Goal: Find specific page/section: Find specific page/section

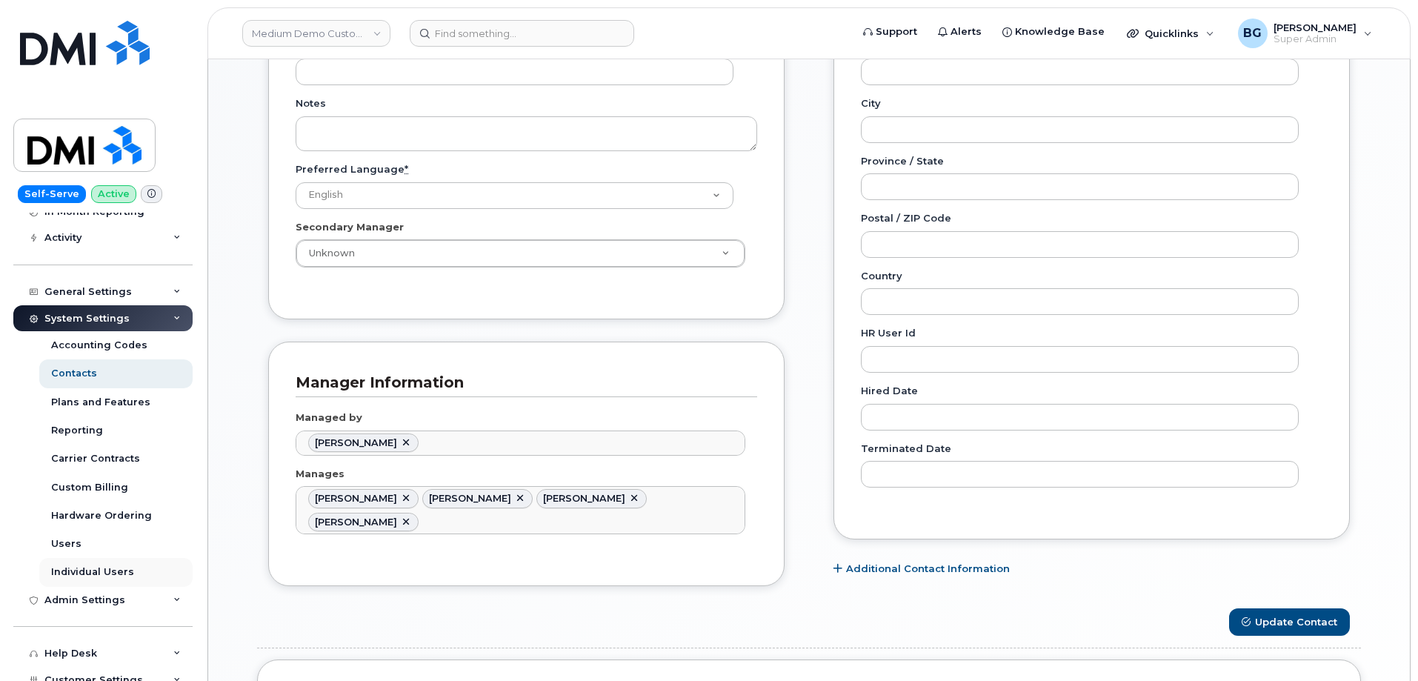
scroll to position [148, 0]
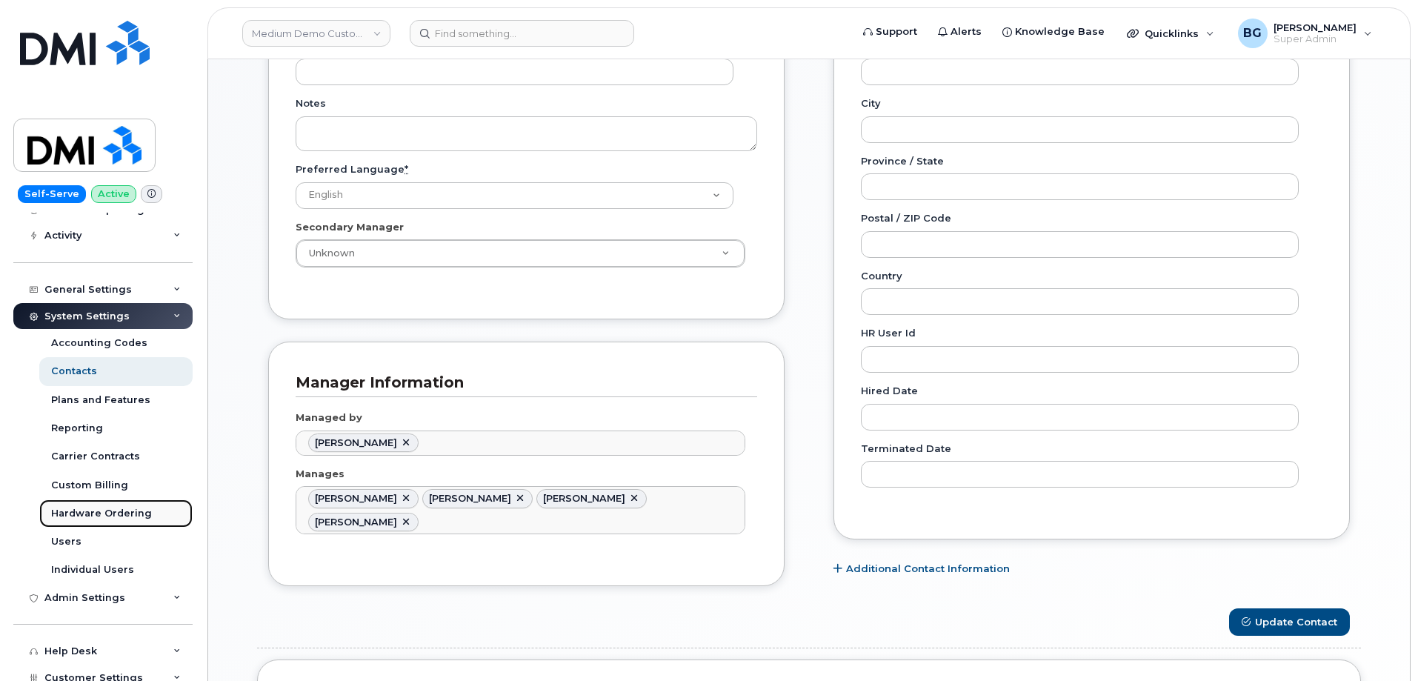
click at [113, 516] on div "Hardware Ordering" at bounding box center [101, 513] width 101 height 13
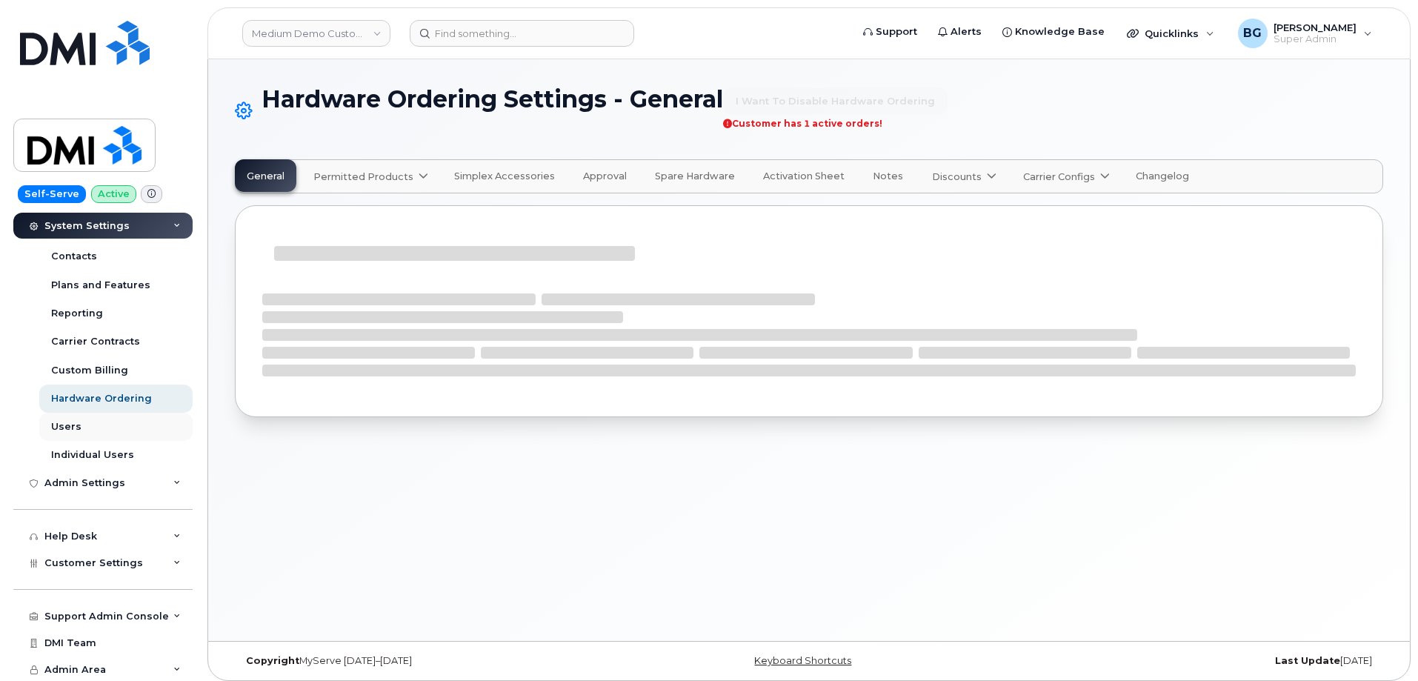
select select "admins"
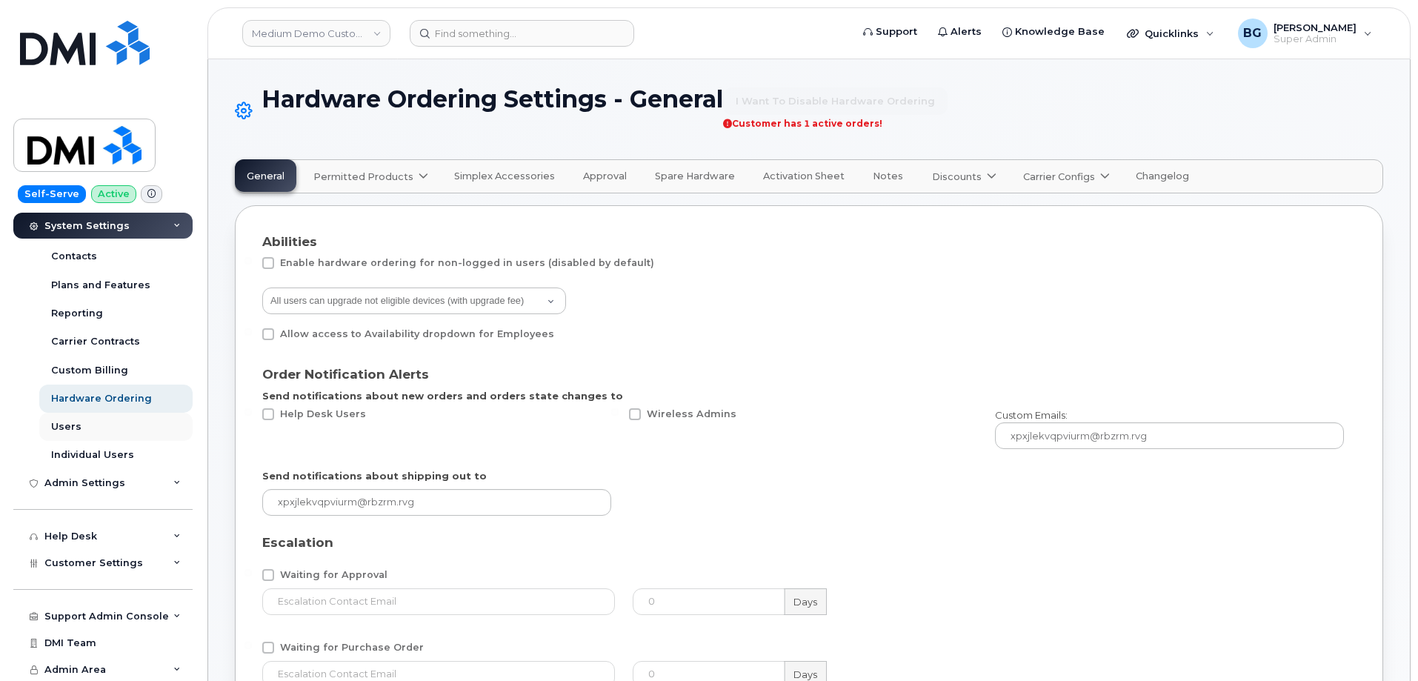
scroll to position [264, 0]
click at [80, 562] on span "Customer Settings" at bounding box center [93, 561] width 99 height 11
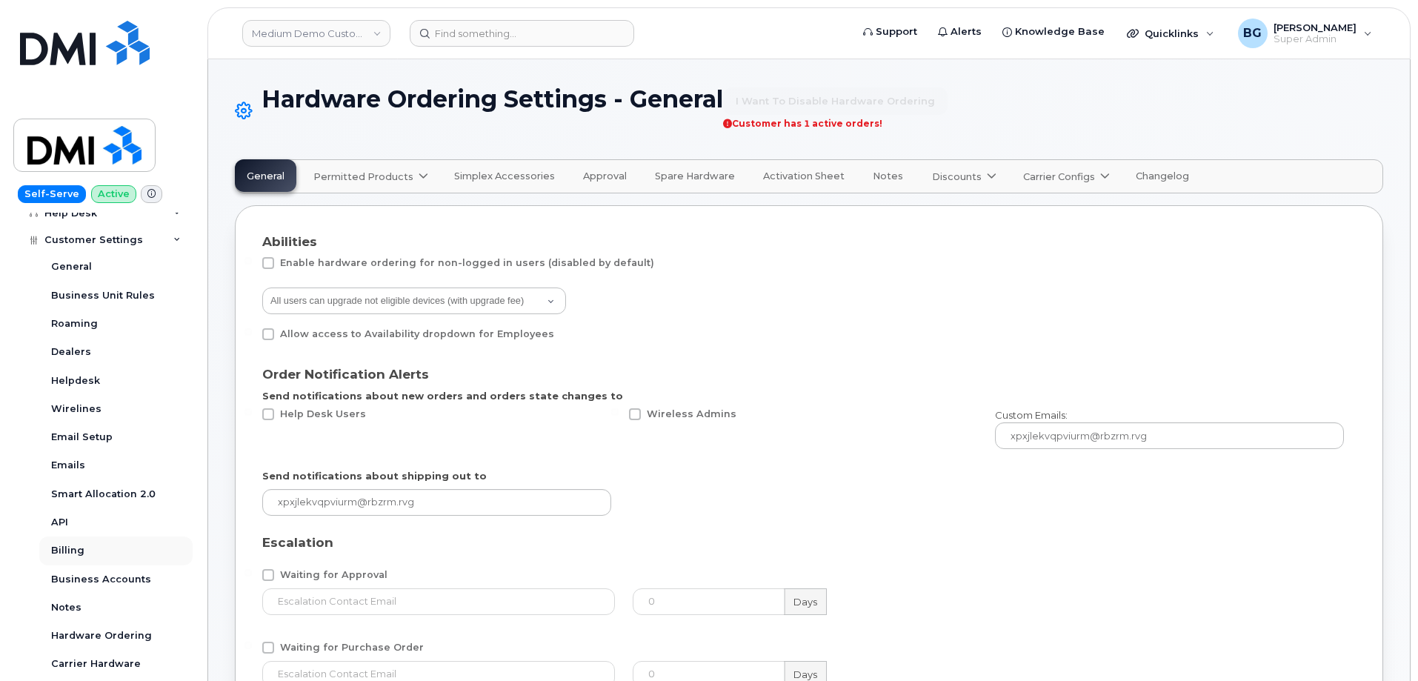
scroll to position [610, 0]
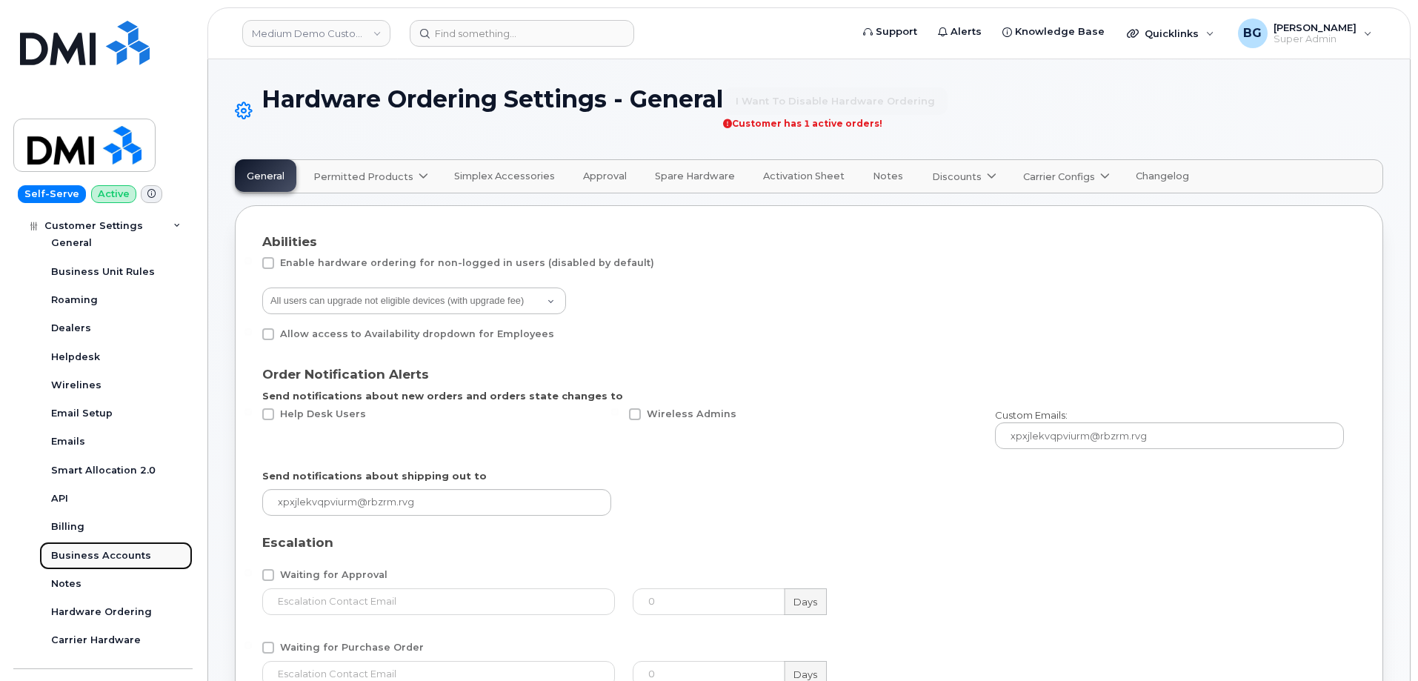
click at [87, 561] on div "Business Accounts" at bounding box center [101, 555] width 100 height 13
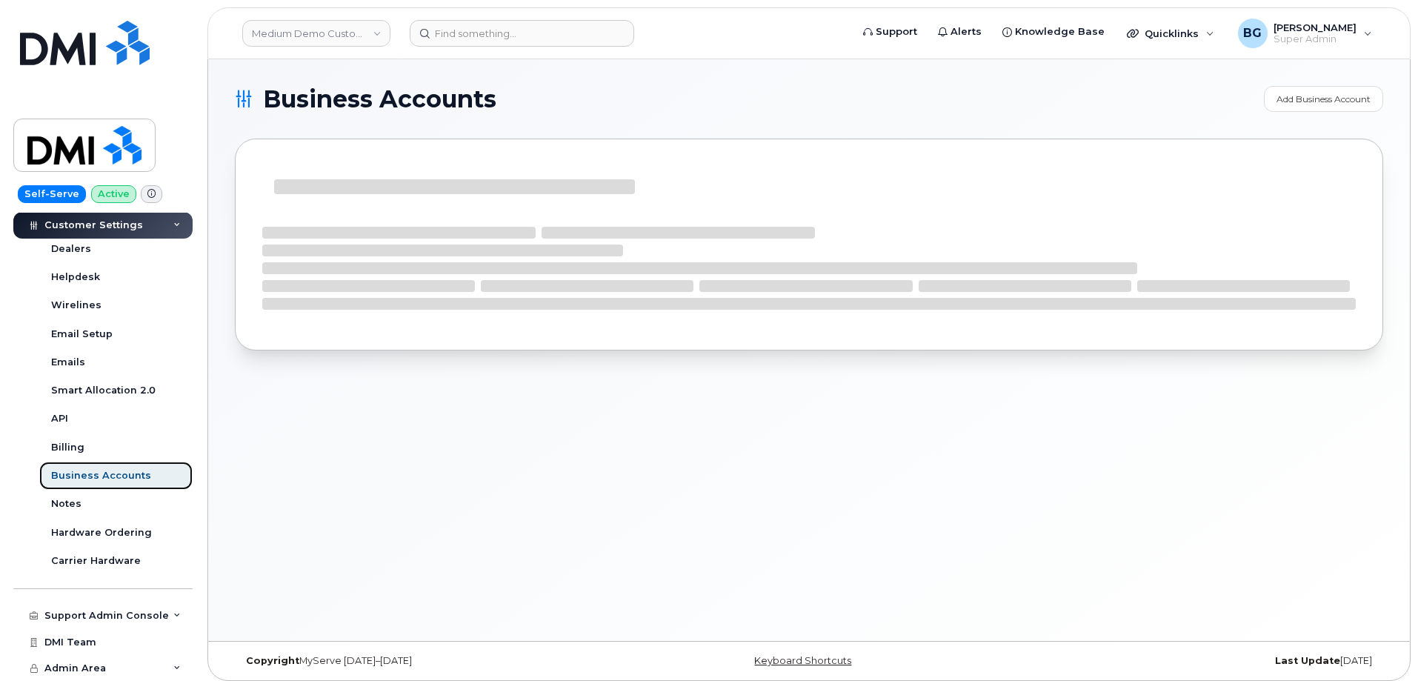
scroll to position [354, 0]
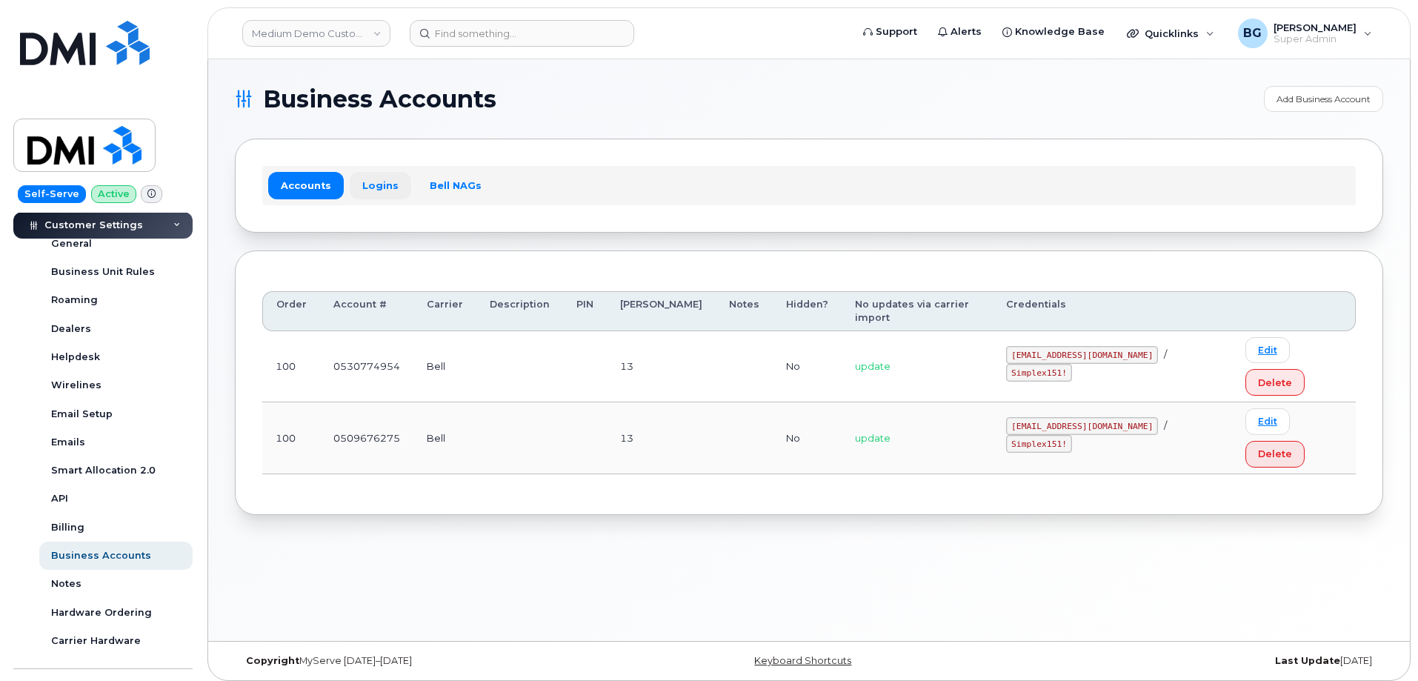
click at [368, 185] on link "Logins" at bounding box center [381, 185] width 62 height 27
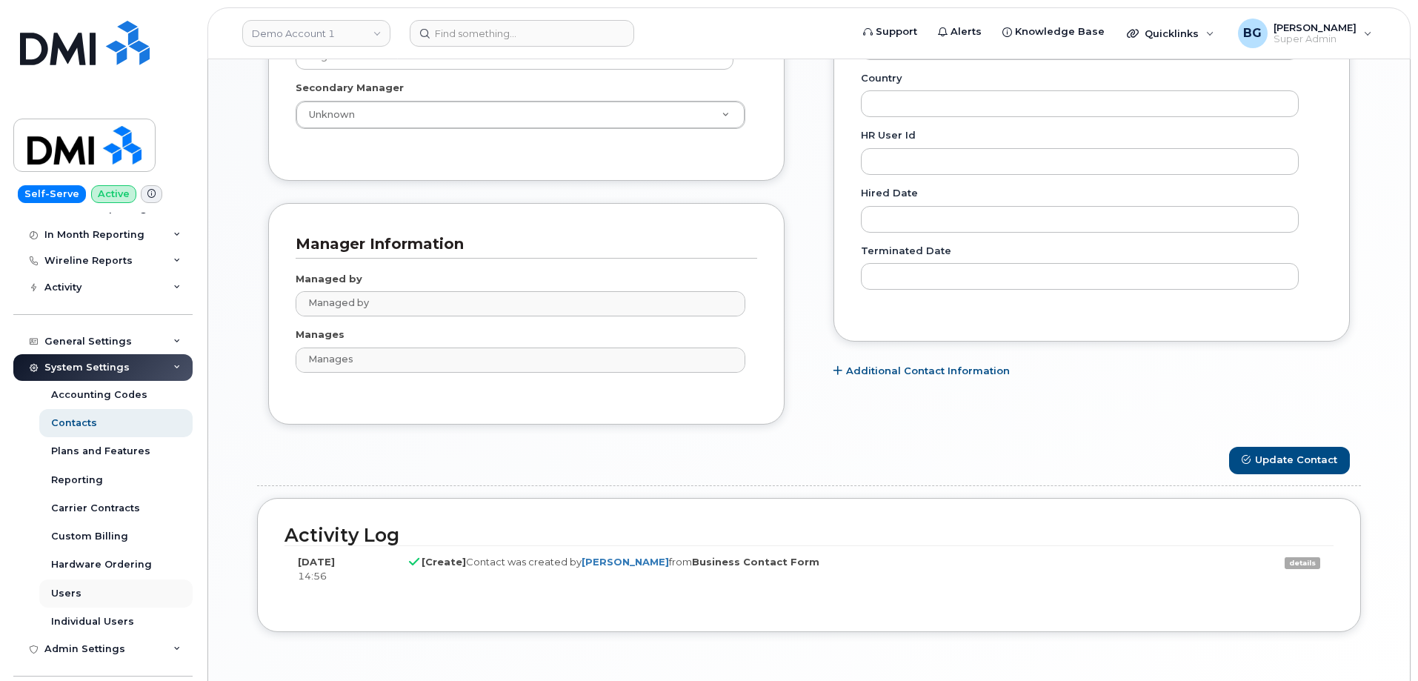
scroll to position [148, 0]
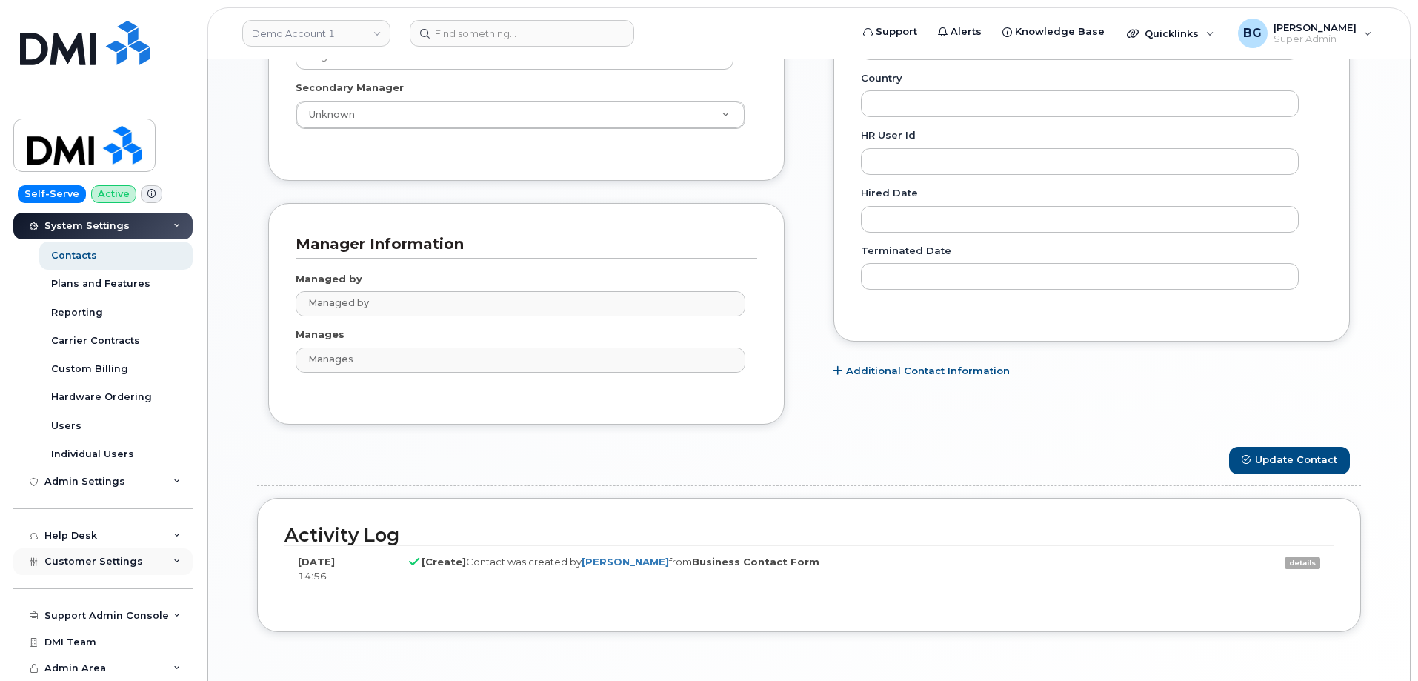
click at [78, 559] on span "Customer Settings" at bounding box center [93, 561] width 99 height 11
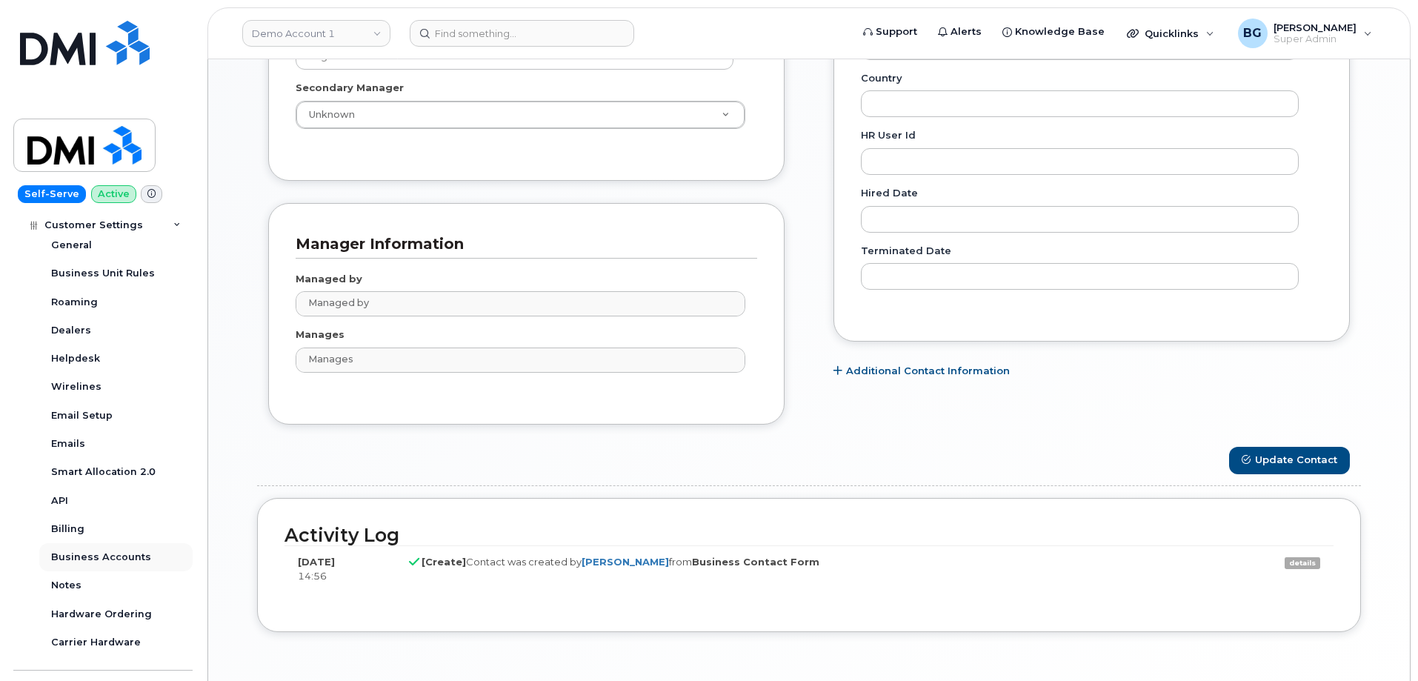
scroll to position [637, 0]
click at [93, 551] on div "Business Accounts" at bounding box center [101, 554] width 100 height 13
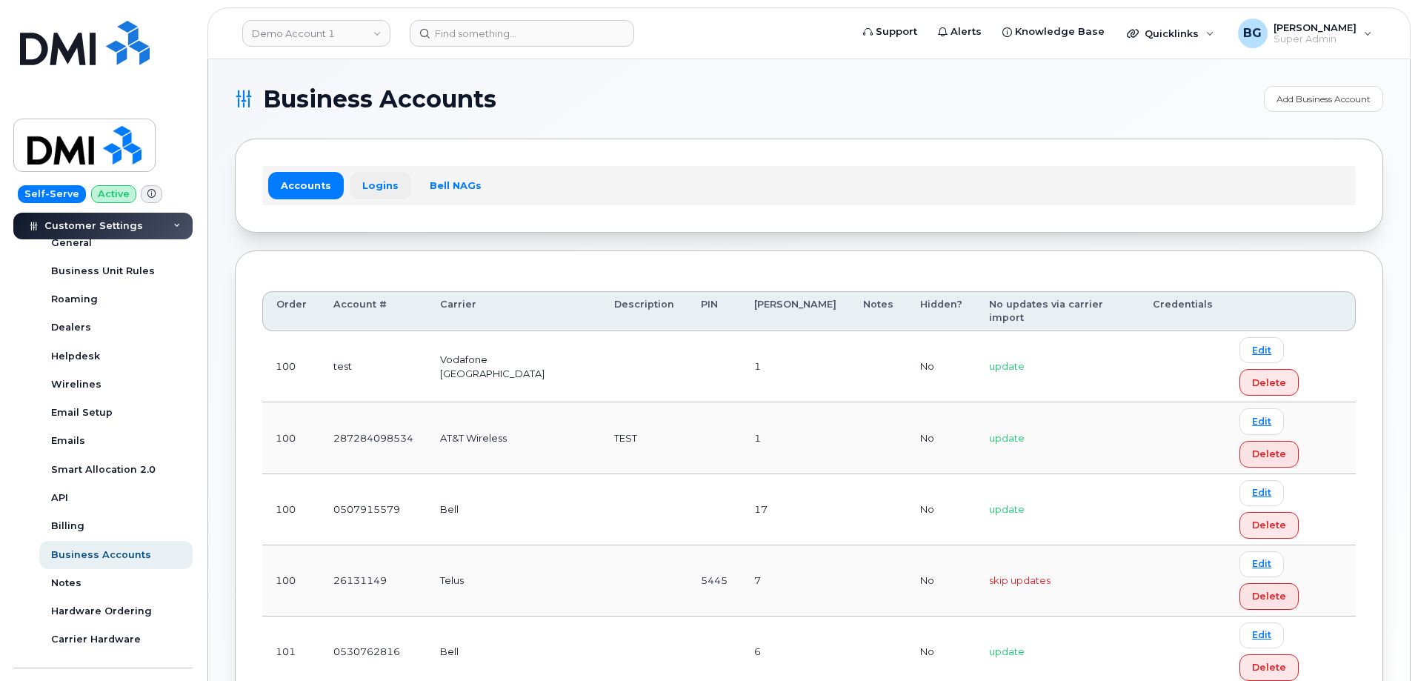
click at [382, 189] on link "Logins" at bounding box center [381, 185] width 62 height 27
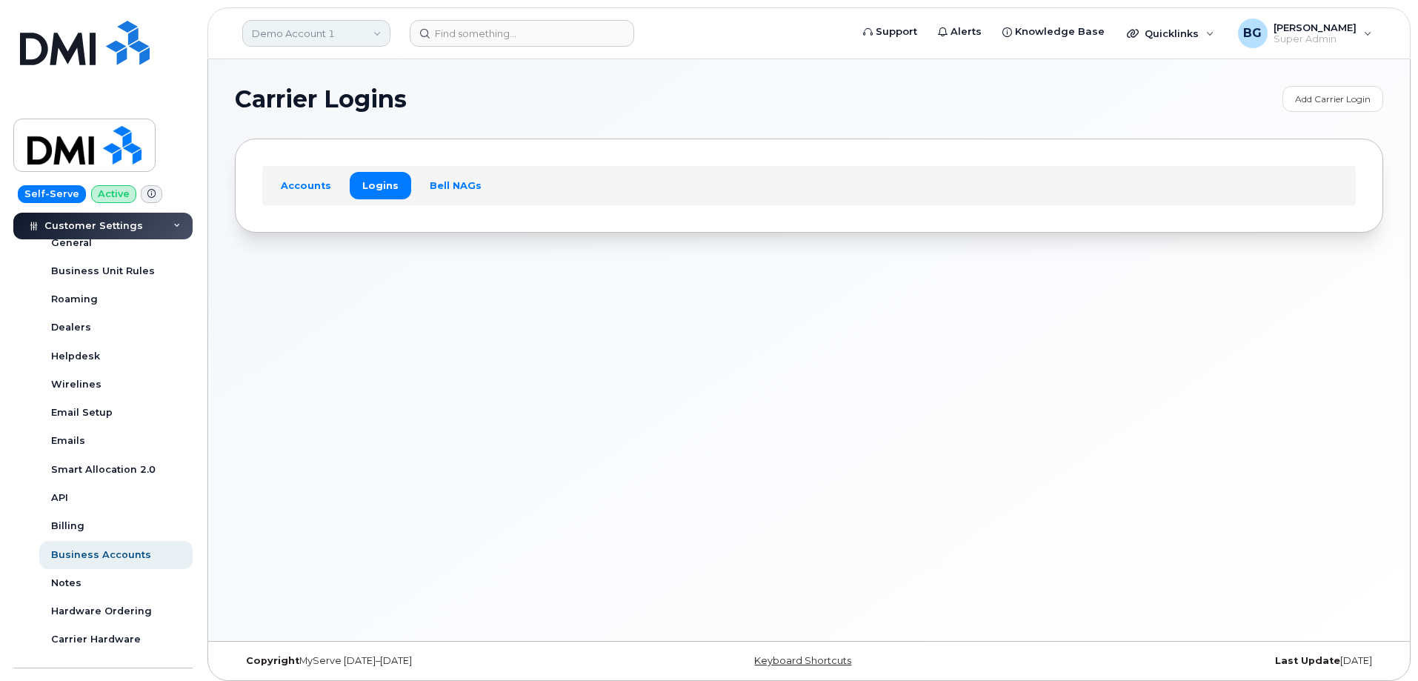
click at [330, 33] on link "Demo Account 1" at bounding box center [316, 33] width 148 height 27
